Goal: Task Accomplishment & Management: Use online tool/utility

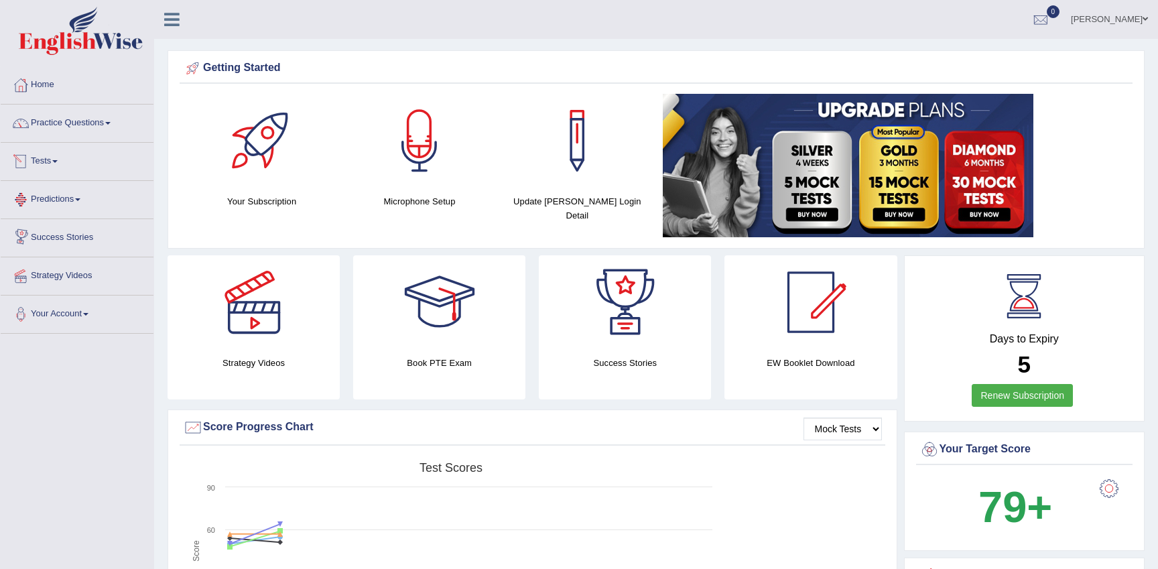
click at [46, 157] on link "Tests" at bounding box center [77, 160] width 153 height 34
click at [66, 193] on link "Take Practice Sectional Test" at bounding box center [87, 192] width 125 height 24
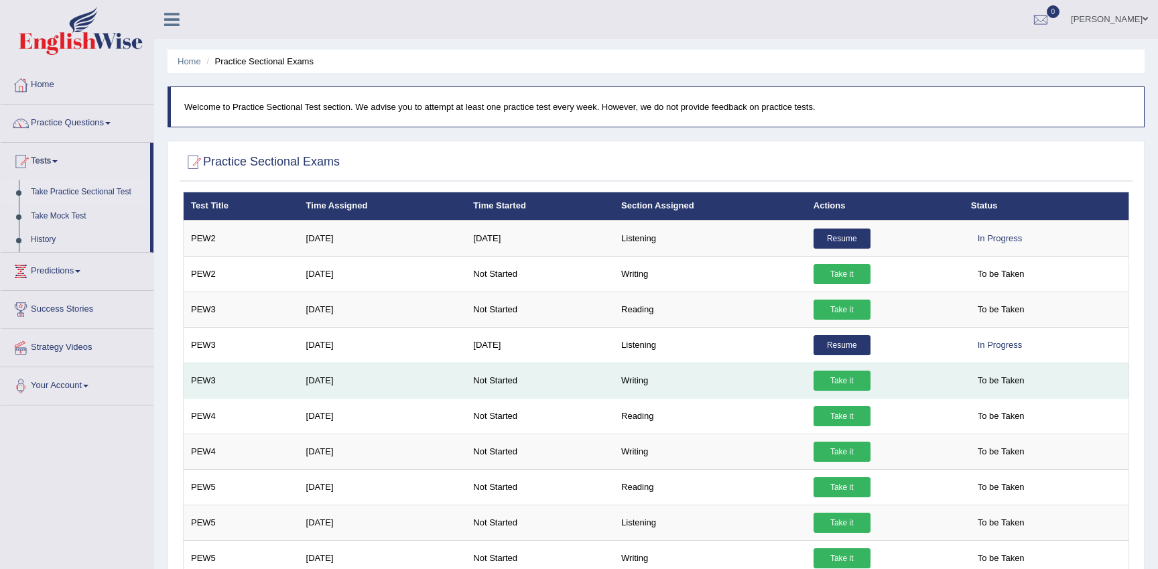
click at [840, 375] on link "Take it" at bounding box center [841, 381] width 57 height 20
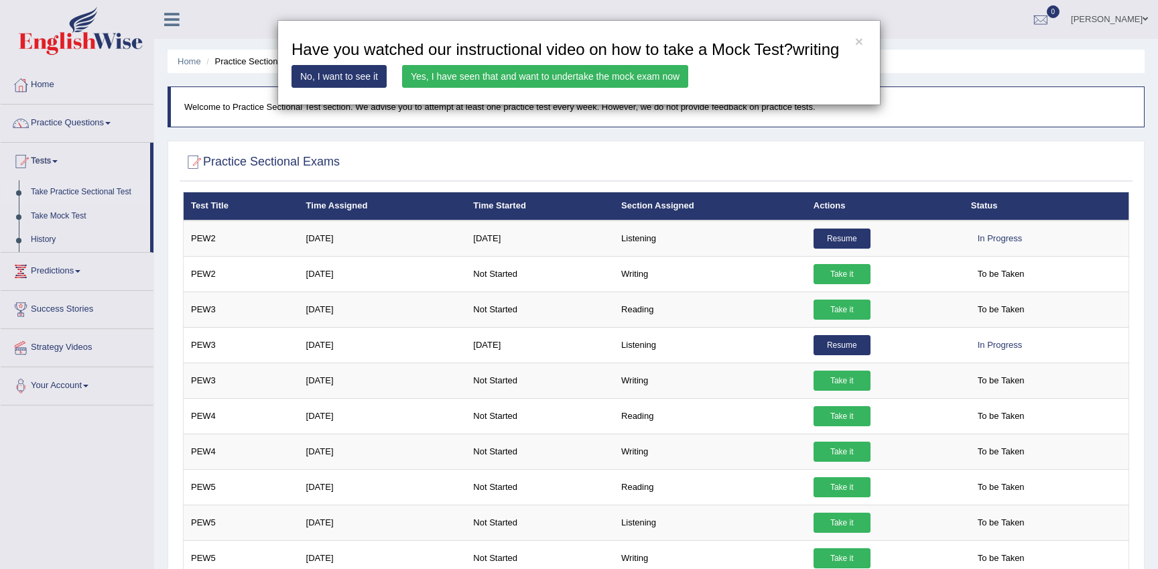
click at [447, 88] on link "Yes, I have seen that and want to undertake the mock exam now" at bounding box center [545, 76] width 286 height 23
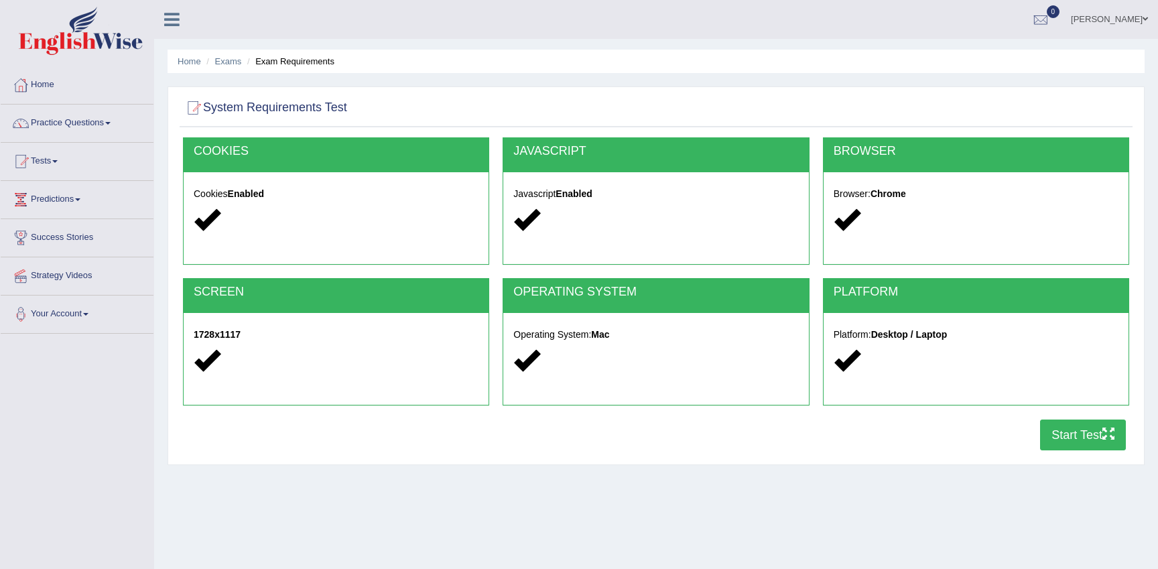
click at [1067, 438] on button "Start Test" at bounding box center [1083, 434] width 86 height 31
